Goal: Find specific page/section: Find specific page/section

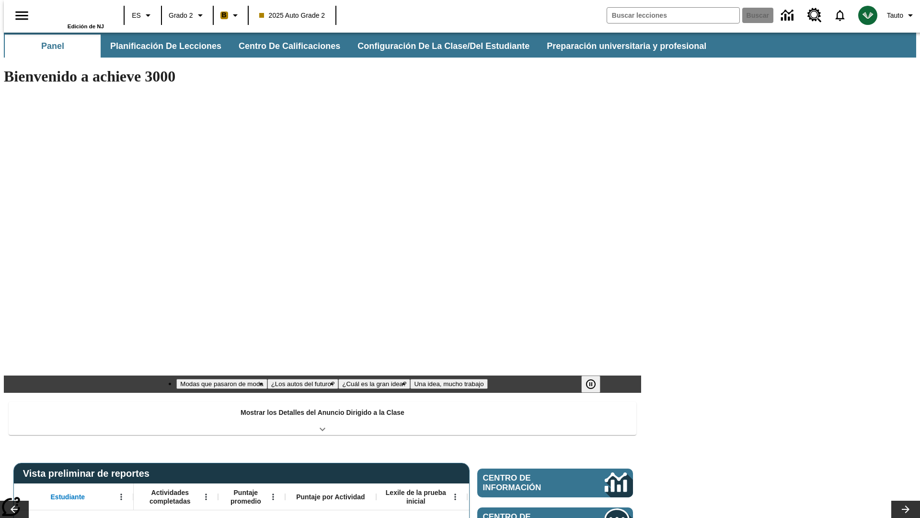
type input "-1"
click at [161, 46] on button "Planificación de lecciones" at bounding box center [166, 46] width 127 height 23
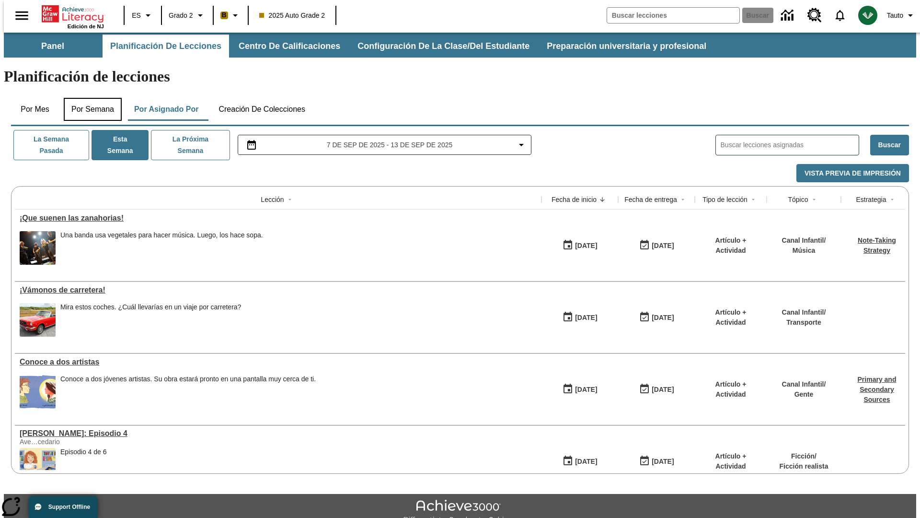
click at [90, 98] on button "Por semana" at bounding box center [93, 109] width 58 height 23
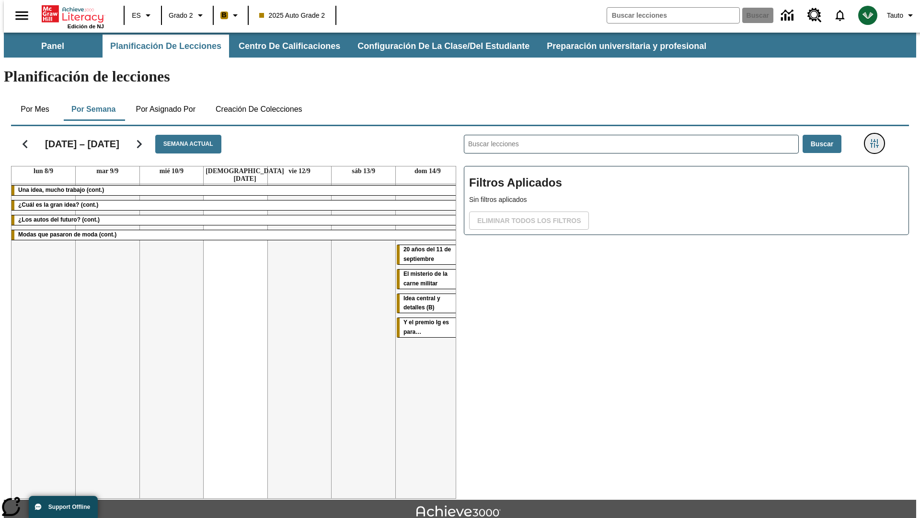
click at [878, 139] on icon "Menú lateral de filtros" at bounding box center [874, 143] width 9 height 9
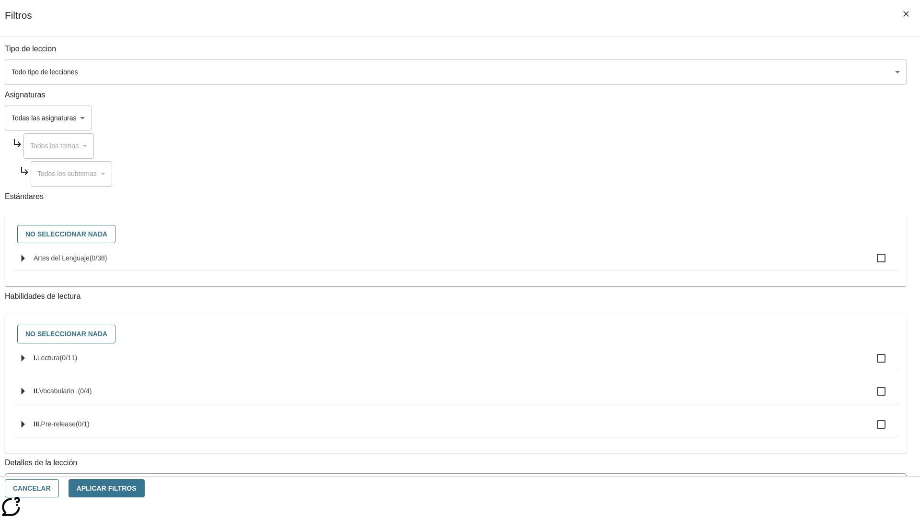
click at [690, 433] on body "Saltar al contenido principal Edición de NJ ES Grado 2 B 2025 Auto Grade 2 Busc…" at bounding box center [460, 297] width 913 height 529
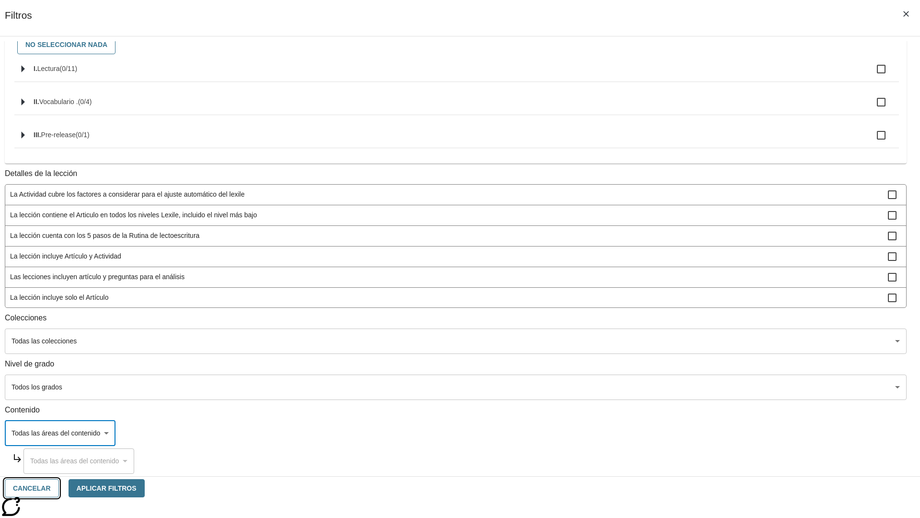
click at [59, 488] on button "Cancelar" at bounding box center [32, 488] width 54 height 19
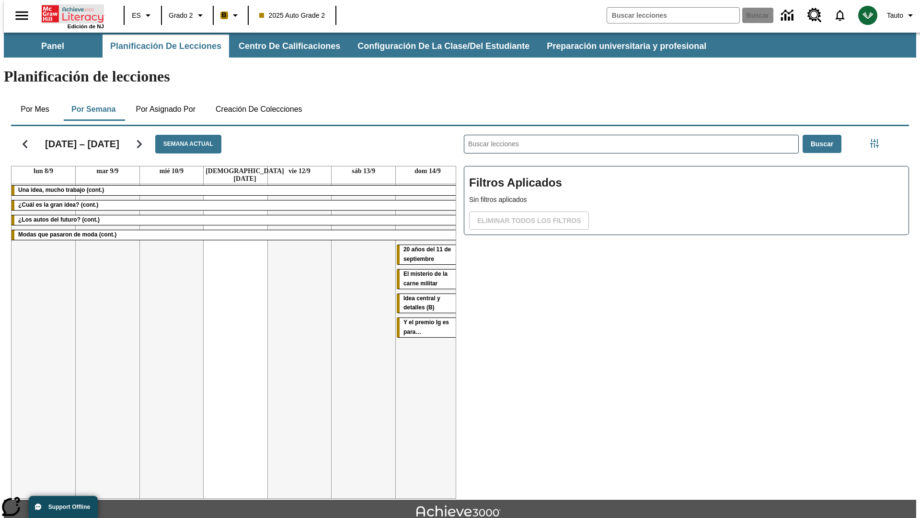
click at [69, 13] on icon "Portada" at bounding box center [74, 13] width 64 height 19
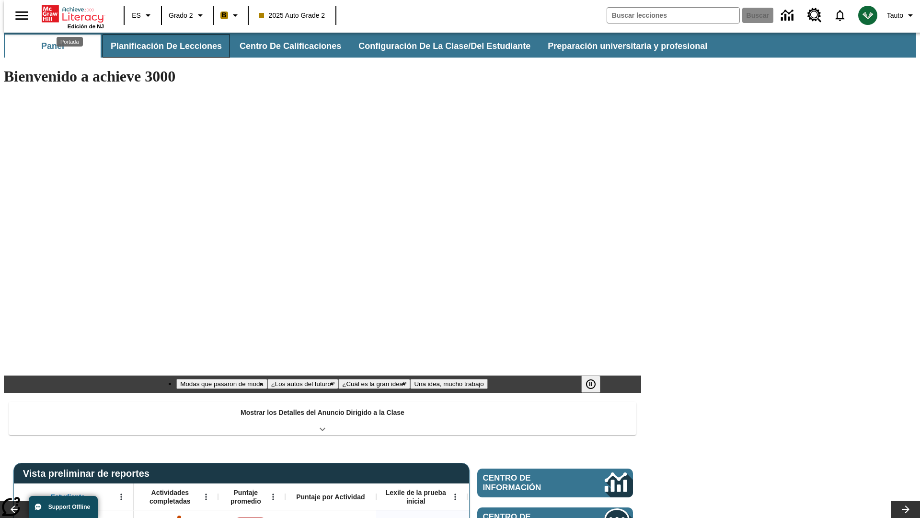
click at [161, 46] on button "Planificación de lecciones" at bounding box center [166, 46] width 127 height 23
